Goal: Information Seeking & Learning: Find contact information

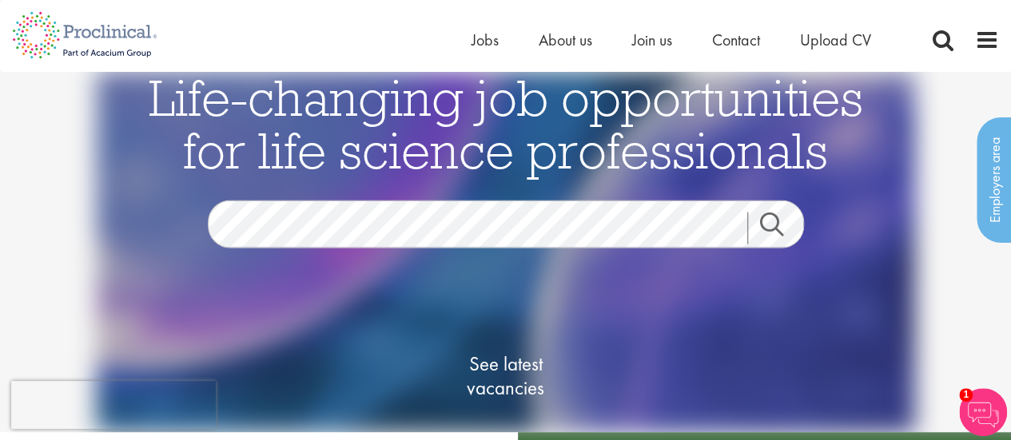
click at [671, 24] on div "Home Jobs About us Join us Contact Upload CV" at bounding box center [499, 30] width 999 height 60
click at [663, 39] on span "Join us" at bounding box center [652, 40] width 40 height 21
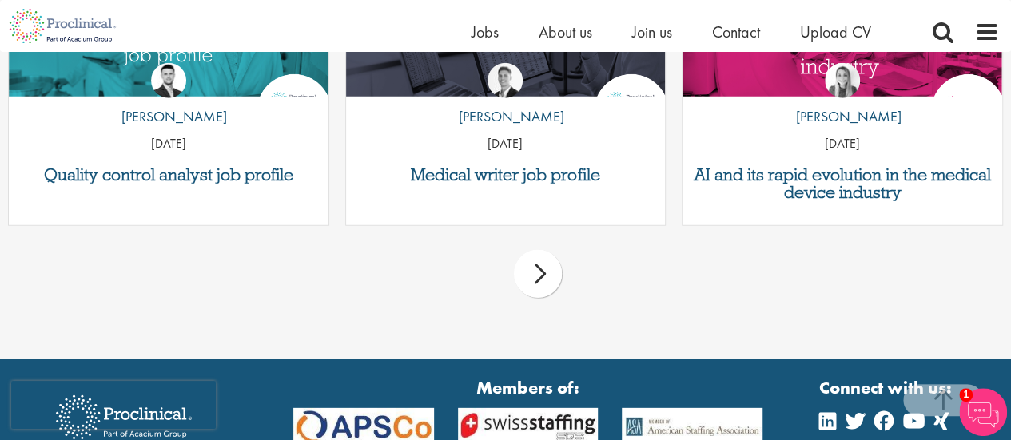
scroll to position [2296, 0]
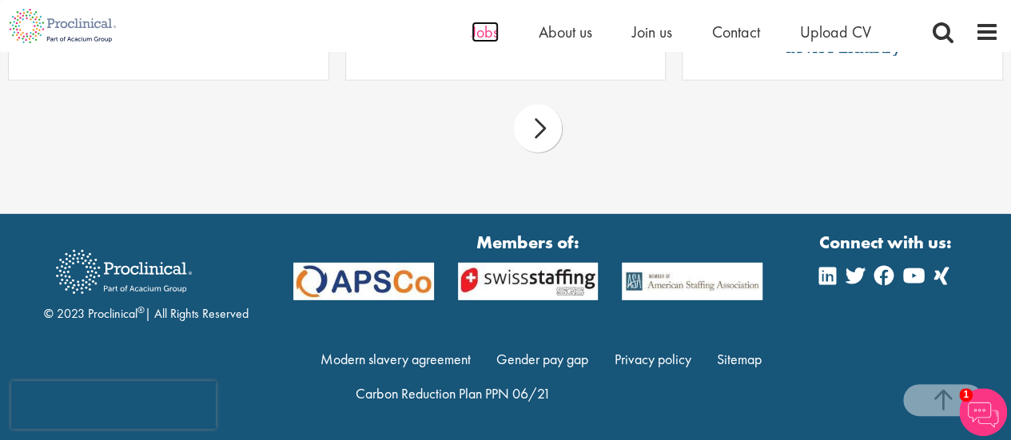
click at [490, 38] on span "Jobs" at bounding box center [484, 32] width 27 height 21
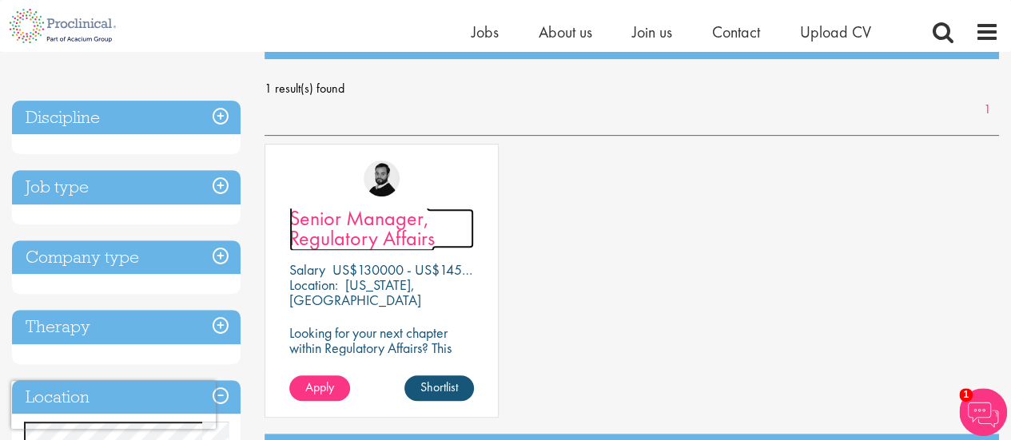
click at [385, 221] on span "Senior Manager, Regulatory Affairs" at bounding box center [361, 228] width 145 height 47
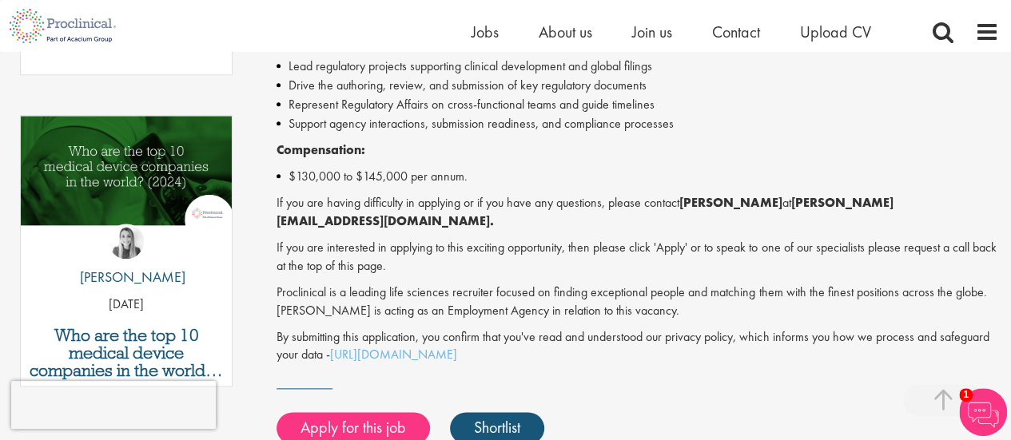
scroll to position [776, 0]
click at [702, 208] on strong "Nicholas Walker" at bounding box center [730, 203] width 102 height 17
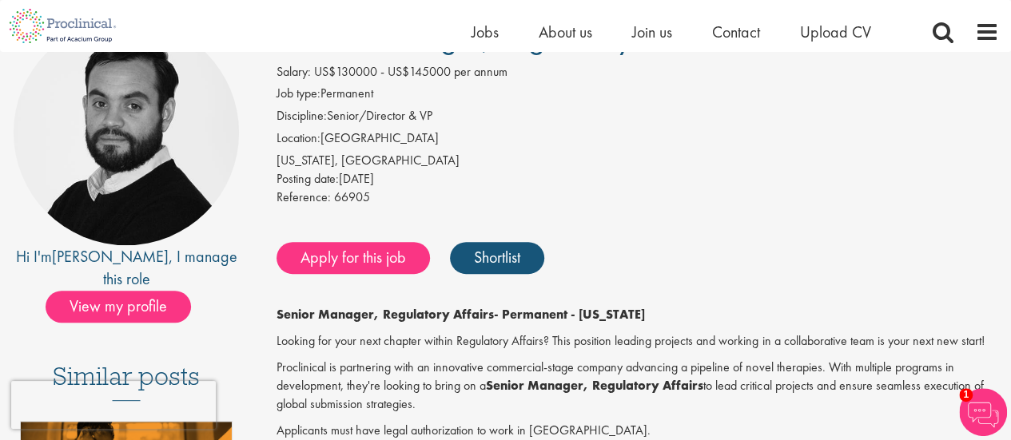
scroll to position [158, 0]
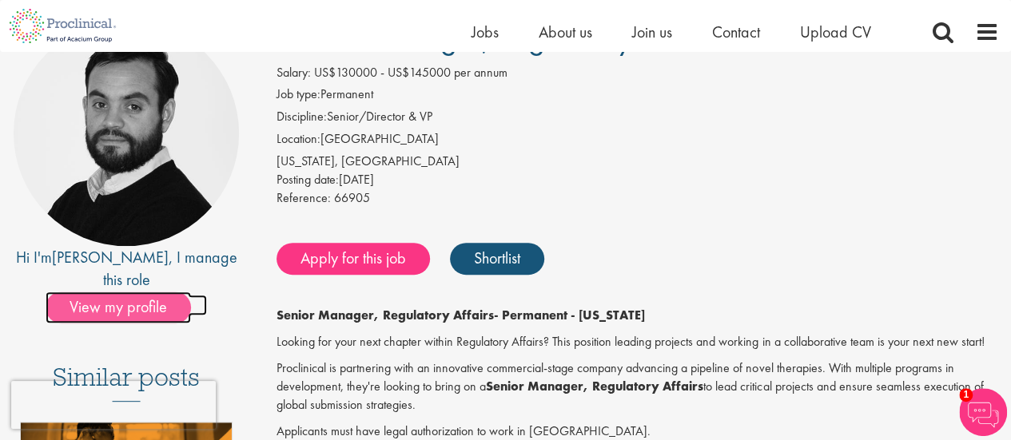
click at [121, 292] on span "View my profile" at bounding box center [118, 308] width 145 height 32
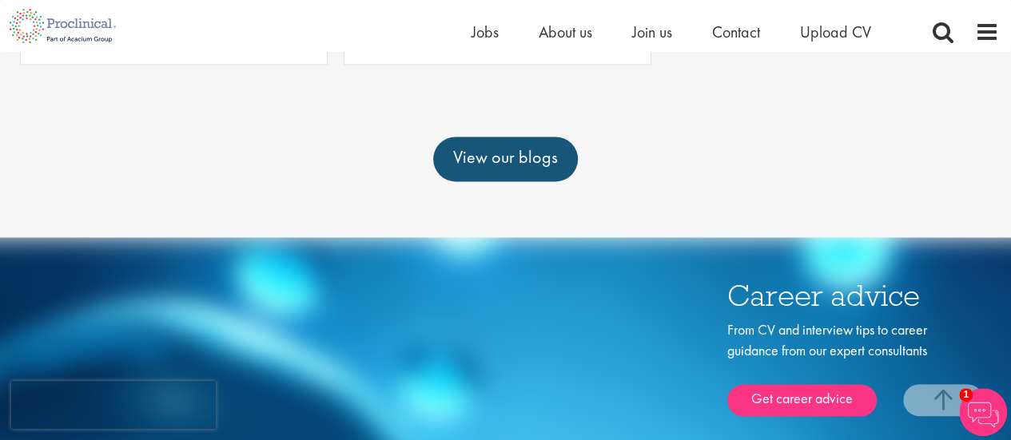
scroll to position [1065, 0]
